Goal: Task Accomplishment & Management: Use online tool/utility

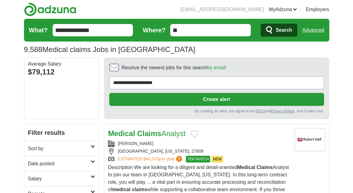
click at [136, 118] on section "**********" at bounding box center [216, 89] width 225 height 62
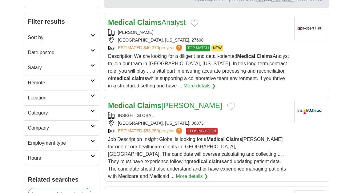
scroll to position [130, 0]
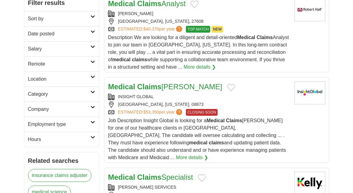
click at [74, 68] on link "Remote" at bounding box center [61, 63] width 75 height 15
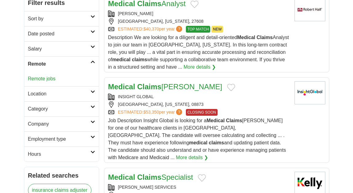
click at [50, 77] on link "Remote jobs" at bounding box center [42, 78] width 28 height 5
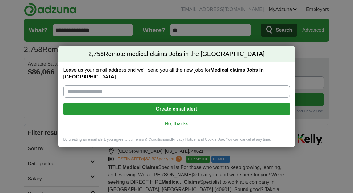
click at [177, 120] on link "No, thanks" at bounding box center [176, 123] width 217 height 7
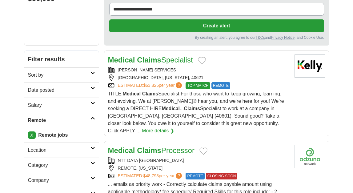
scroll to position [75, 0]
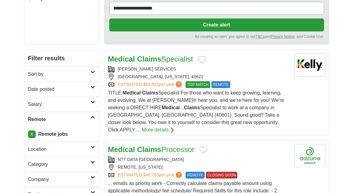
click at [165, 60] on link "Medical Claims Specialist" at bounding box center [150, 59] width 85 height 8
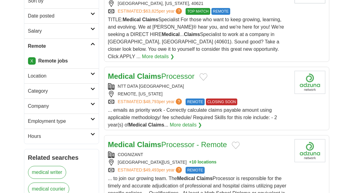
scroll to position [164, 0]
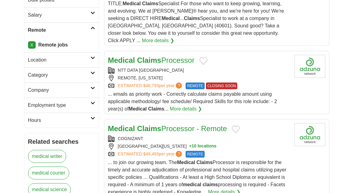
click at [148, 56] on strong "Claims" at bounding box center [149, 60] width 24 height 8
click at [166, 124] on link "Medical Claims Processor - Remote" at bounding box center [167, 128] width 119 height 8
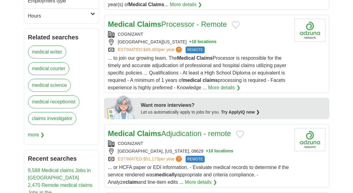
scroll to position [269, 0]
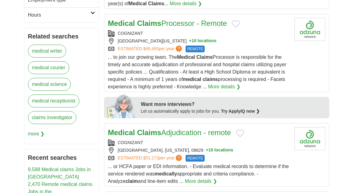
click at [161, 128] on strong "Claims" at bounding box center [149, 132] width 24 height 8
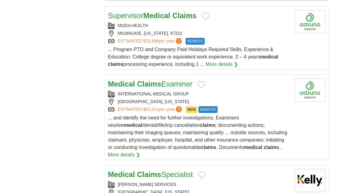
scroll to position [679, 0]
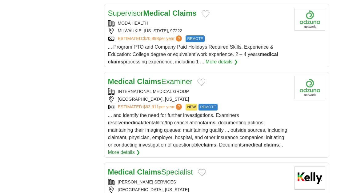
click at [152, 77] on strong "Claims" at bounding box center [149, 81] width 24 height 8
click at [141, 168] on strong "Claims" at bounding box center [149, 172] width 24 height 8
click at [102, 62] on div "**********" at bounding box center [177, 114] width 306 height 1339
click at [128, 77] on strong "Medical" at bounding box center [121, 81] width 27 height 8
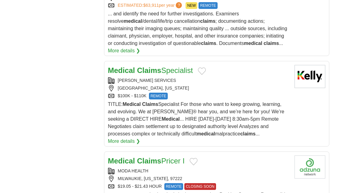
scroll to position [791, 0]
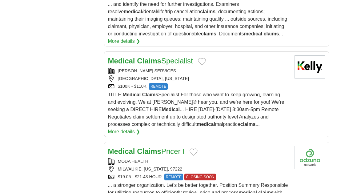
click at [139, 57] on strong "Claims" at bounding box center [149, 61] width 24 height 8
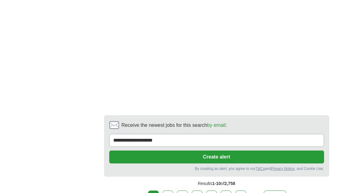
scroll to position [1246, 0]
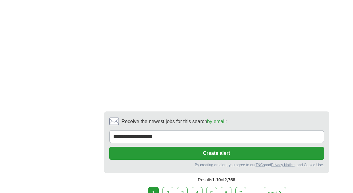
click at [168, 187] on link "2" at bounding box center [168, 193] width 11 height 13
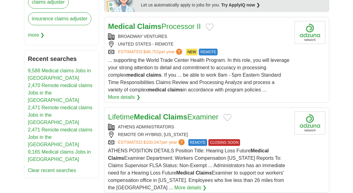
scroll to position [368, 0]
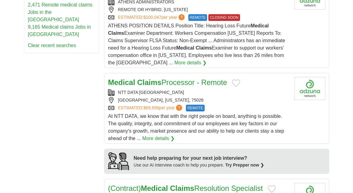
scroll to position [500, 0]
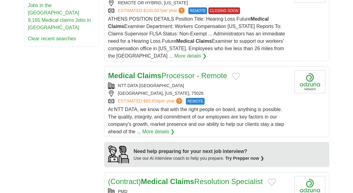
click at [145, 71] on strong "Claims" at bounding box center [149, 75] width 24 height 8
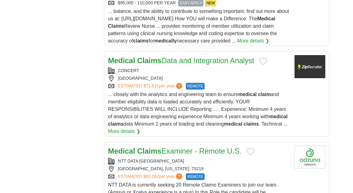
scroll to position [777, 0]
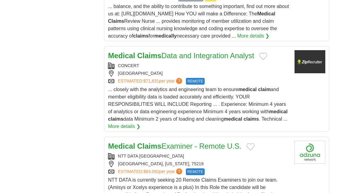
click at [166, 51] on link "Medical Claims Data and Integration Analyst" at bounding box center [181, 55] width 146 height 8
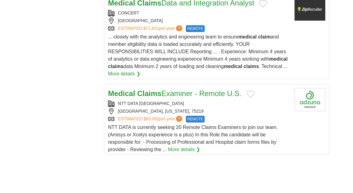
scroll to position [833, 0]
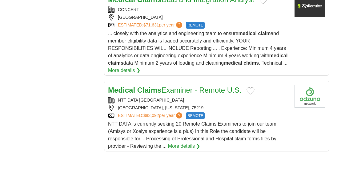
click at [165, 86] on link "Medical Claims Examiner - Remote U.S." at bounding box center [174, 90] width 133 height 8
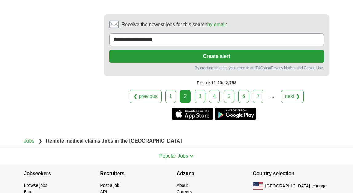
scroll to position [1355, 0]
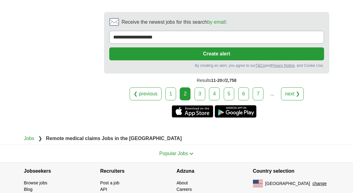
click at [201, 88] on link "3" at bounding box center [200, 93] width 11 height 13
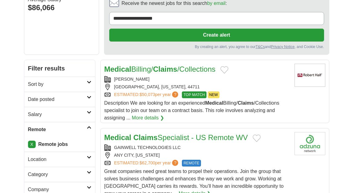
scroll to position [71, 0]
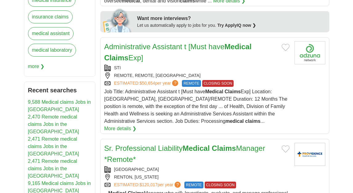
scroll to position [337, 0]
click at [176, 46] on link "Administrative Assistant t [Must have Medical Claims Exp]" at bounding box center [178, 51] width 148 height 19
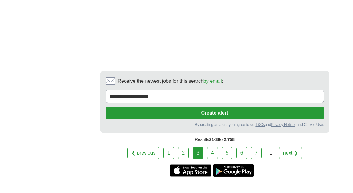
scroll to position [1338, 0]
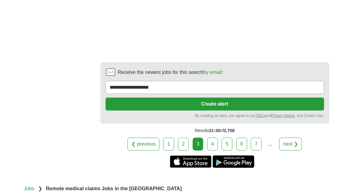
click at [218, 138] on link "4" at bounding box center [212, 144] width 11 height 13
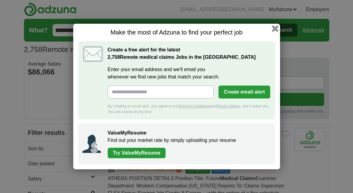
click at [275, 30] on button "button" at bounding box center [275, 28] width 7 height 7
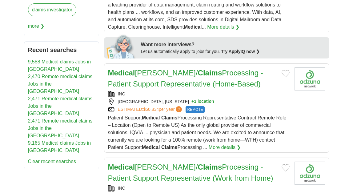
scroll to position [382, 0]
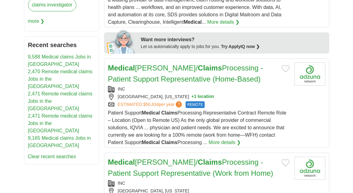
click at [219, 66] on link "Medical [PERSON_NAME]/ Claims Processing - Patient Support Representative (Home…" at bounding box center [185, 73] width 155 height 19
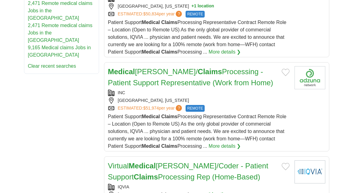
scroll to position [477, 0]
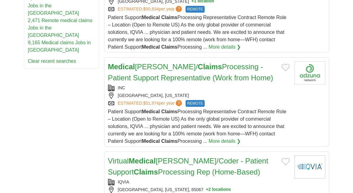
click at [198, 65] on strong "Claims" at bounding box center [210, 67] width 24 height 8
